Goal: Task Accomplishment & Management: Manage account settings

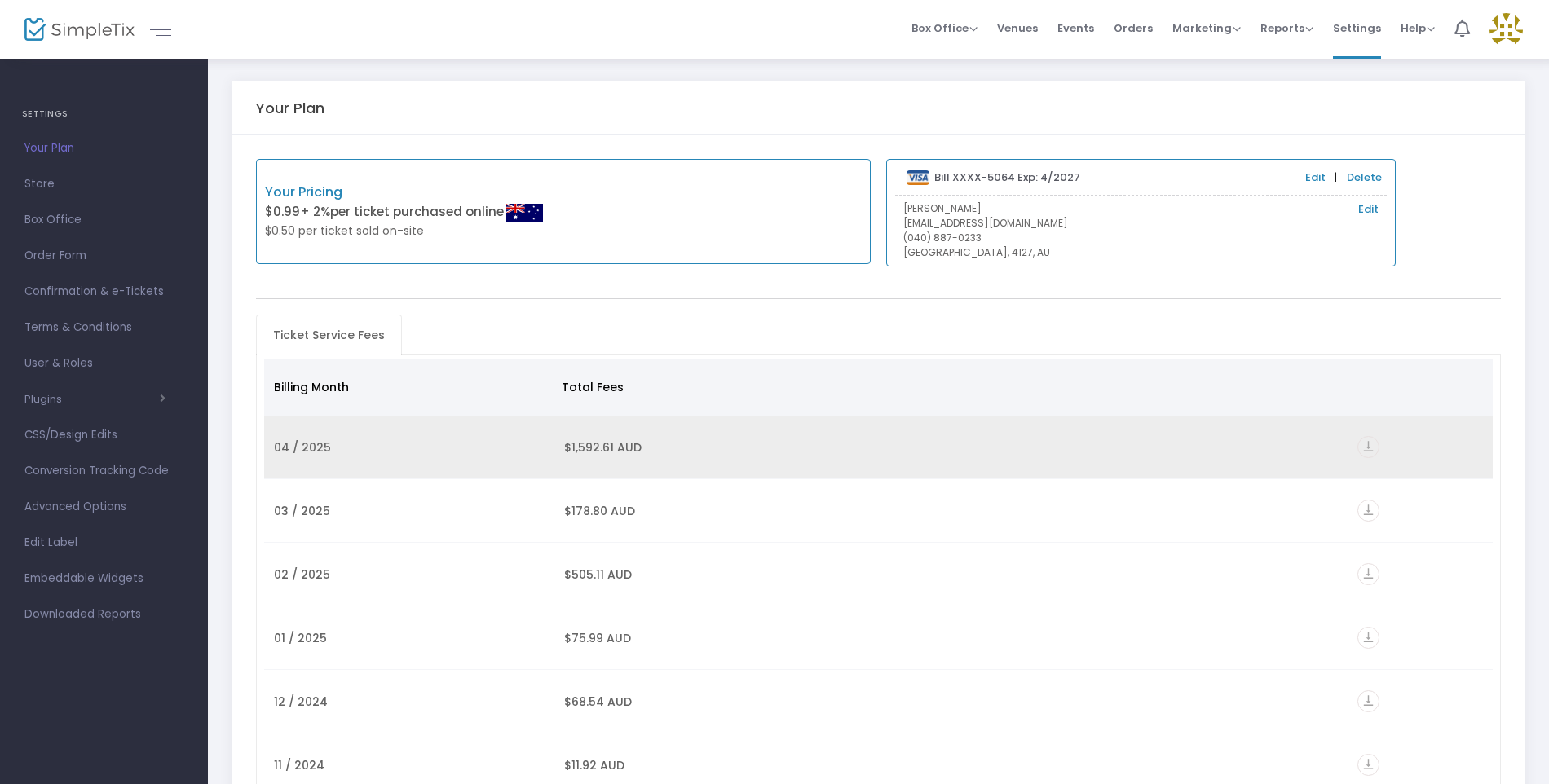
click at [803, 453] on td "$1,592.61 AUD" at bounding box center [686, 447] width 264 height 64
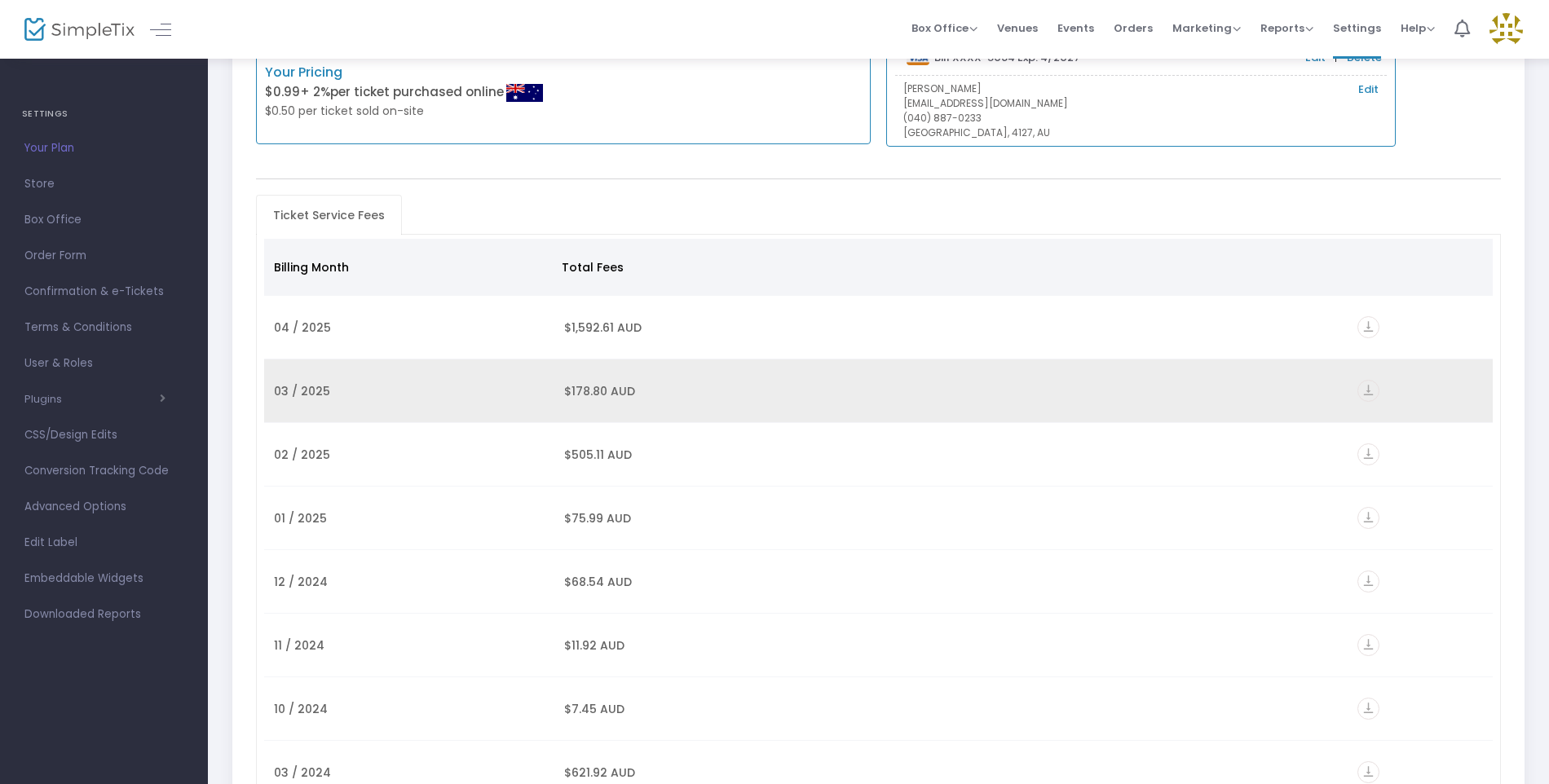
scroll to position [326, 0]
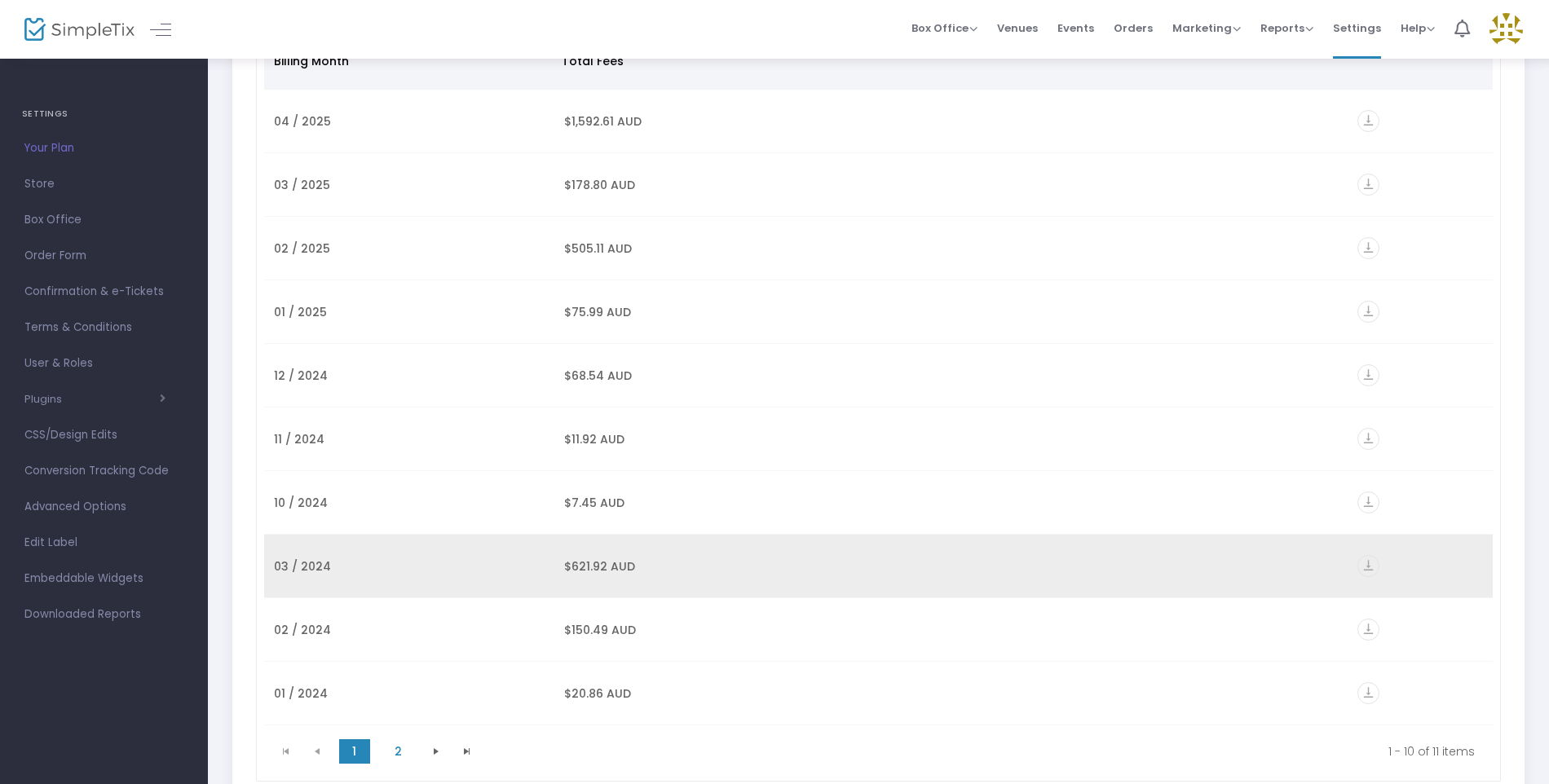
click at [774, 569] on td "$621.92 AUD" at bounding box center [686, 566] width 264 height 64
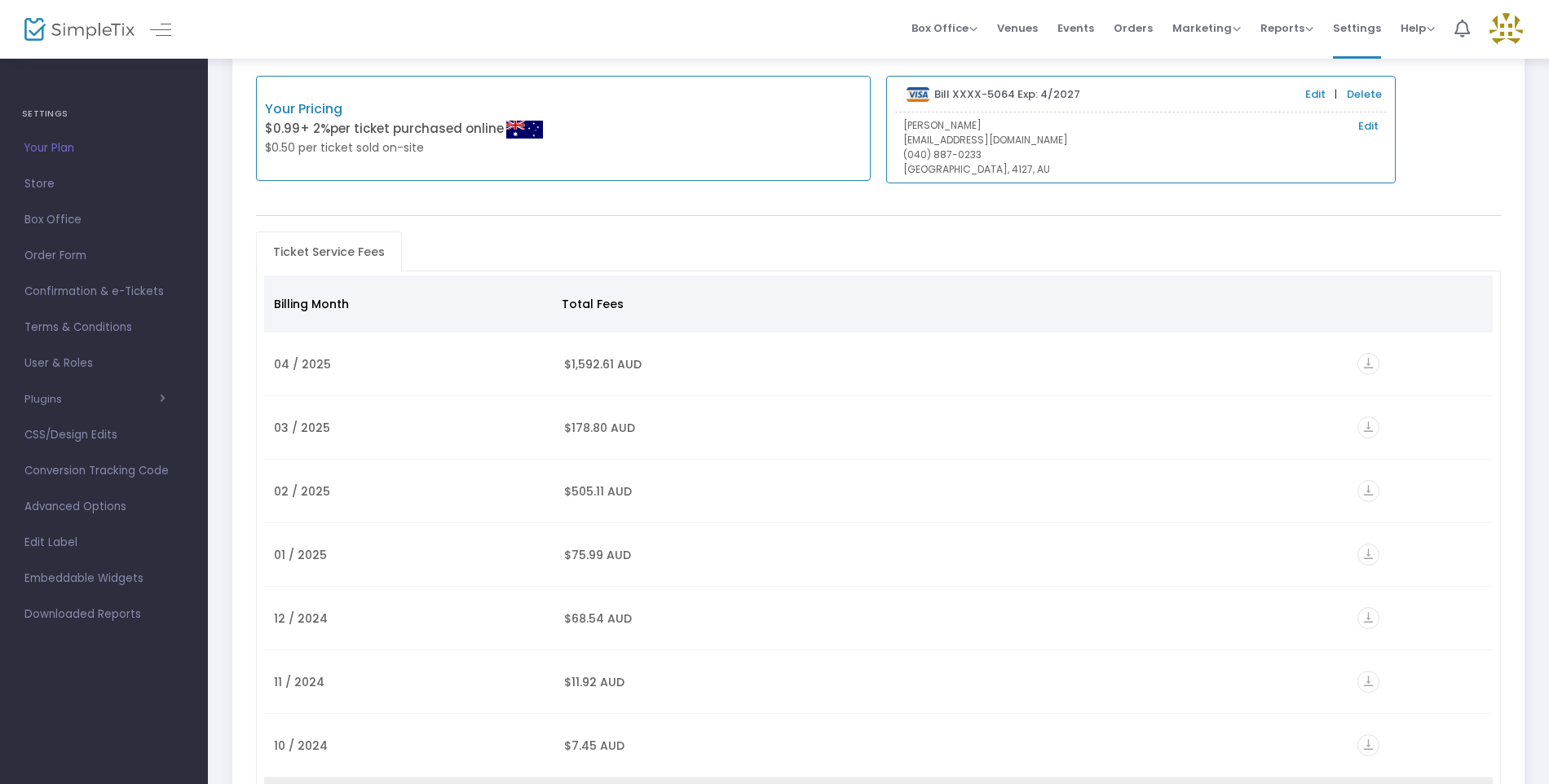
scroll to position [81, 0]
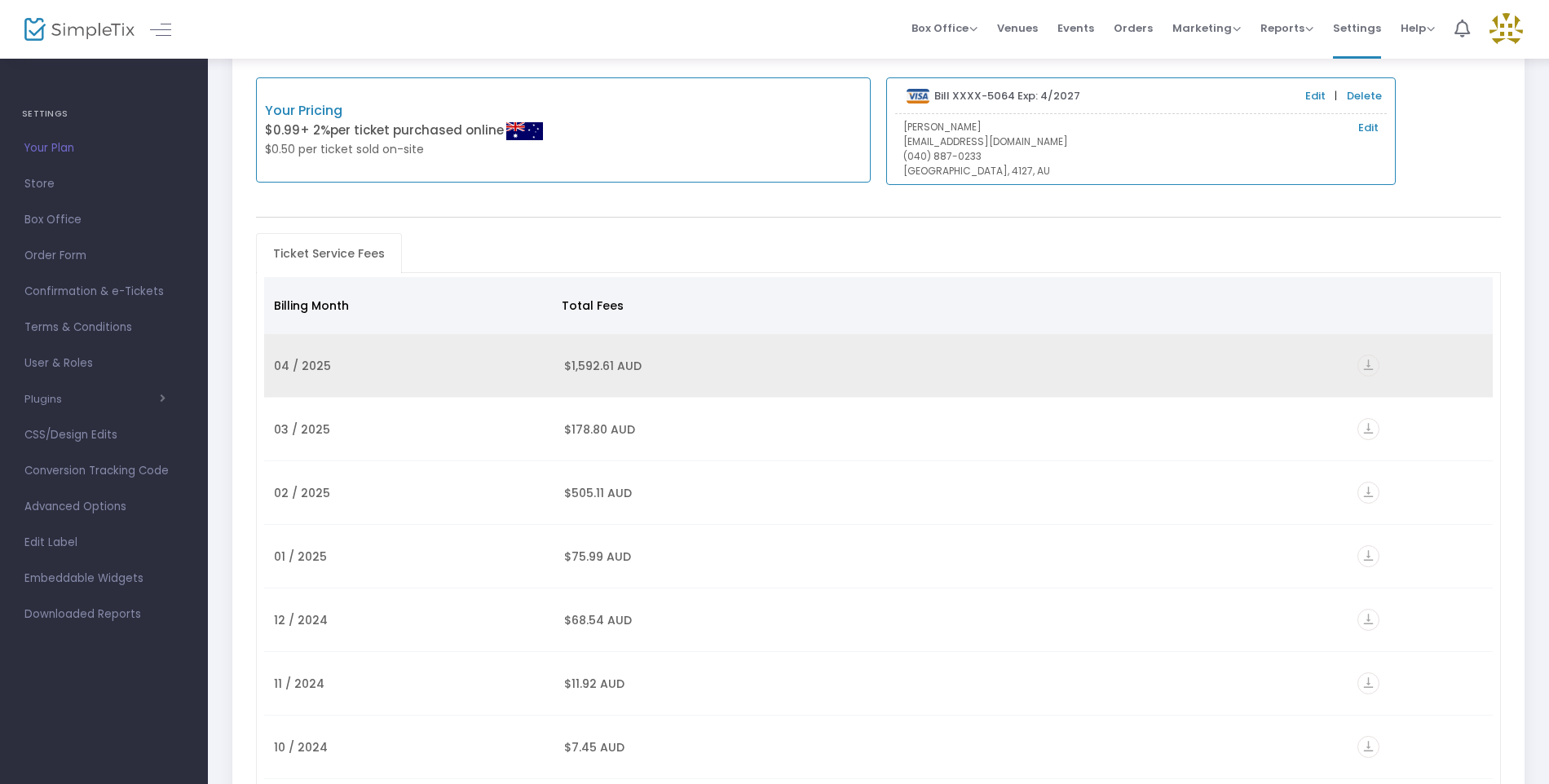
click at [781, 371] on td "$1,592.61 AUD" at bounding box center [686, 365] width 264 height 64
